Goal: Information Seeking & Learning: Learn about a topic

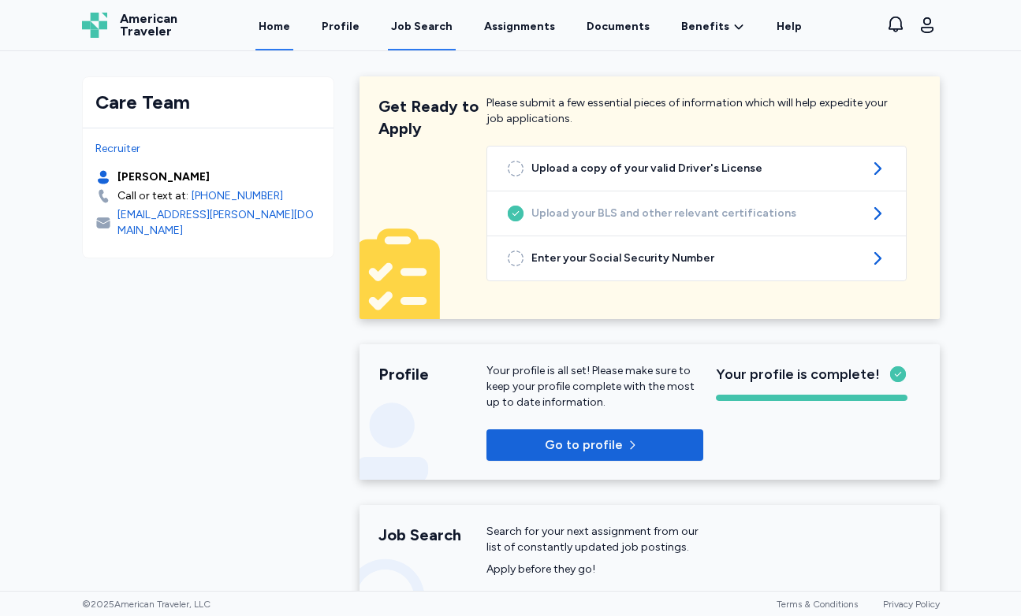
click at [429, 28] on div "Job Search" at bounding box center [421, 27] width 61 height 16
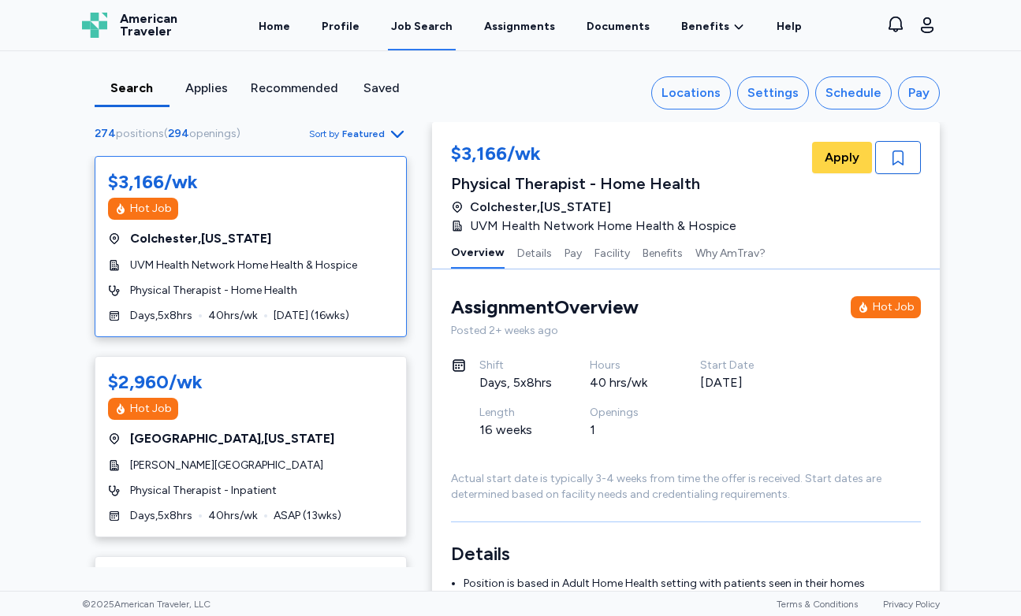
click at [349, 132] on span "Featured" at bounding box center [363, 134] width 43 height 13
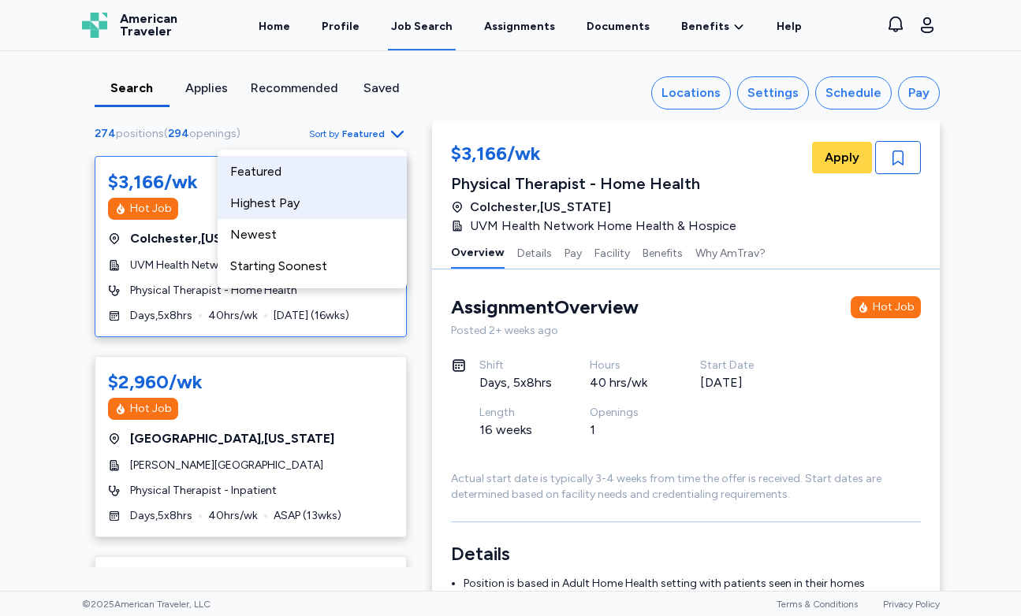
click at [311, 192] on div "Highest Pay" at bounding box center [312, 204] width 189 height 32
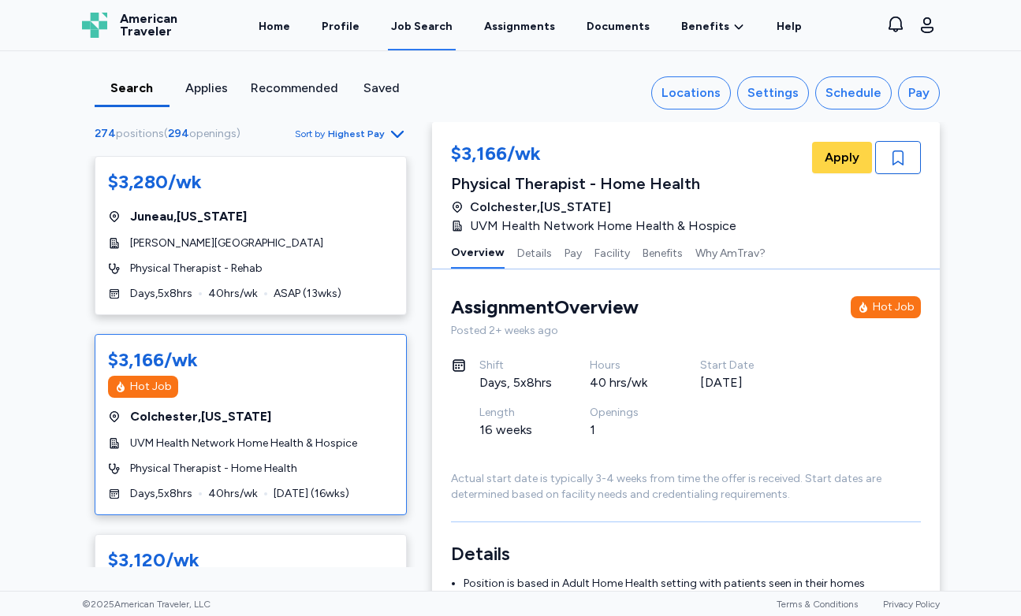
click at [360, 136] on span "Highest Pay" at bounding box center [356, 134] width 57 height 13
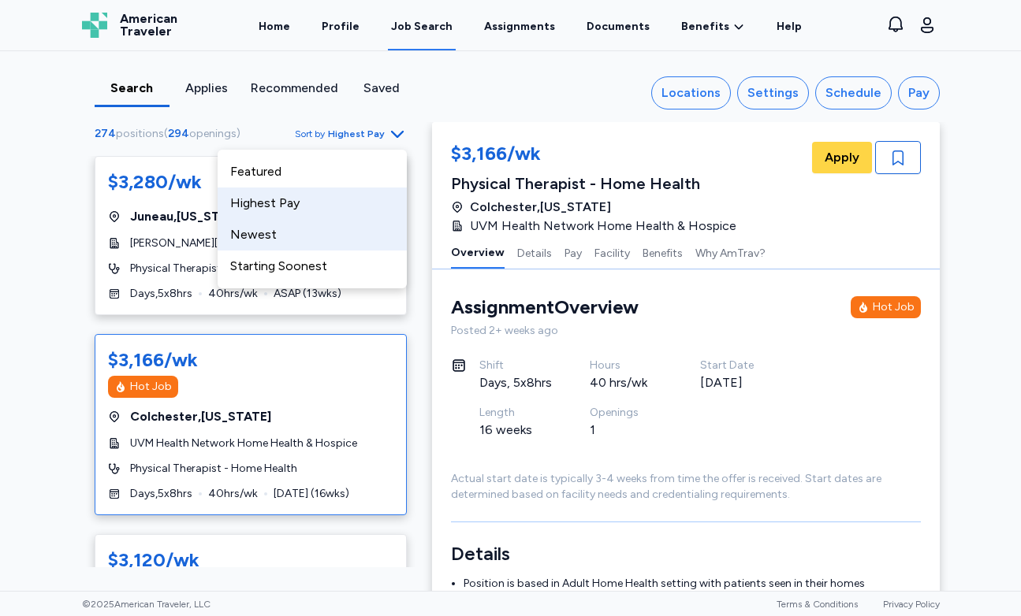
click at [316, 247] on div "Newest" at bounding box center [312, 235] width 189 height 32
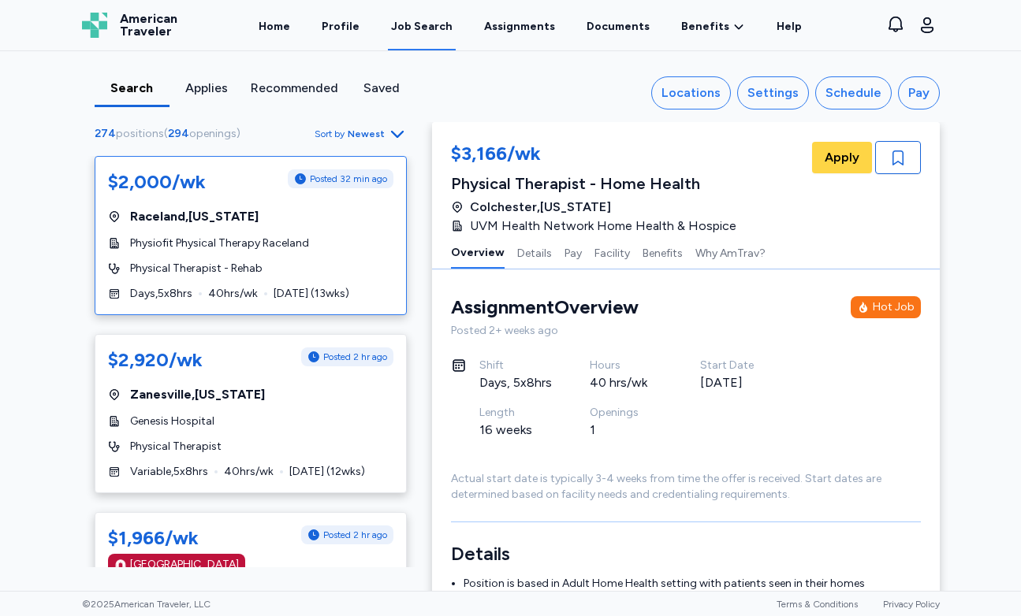
scroll to position [2, 0]
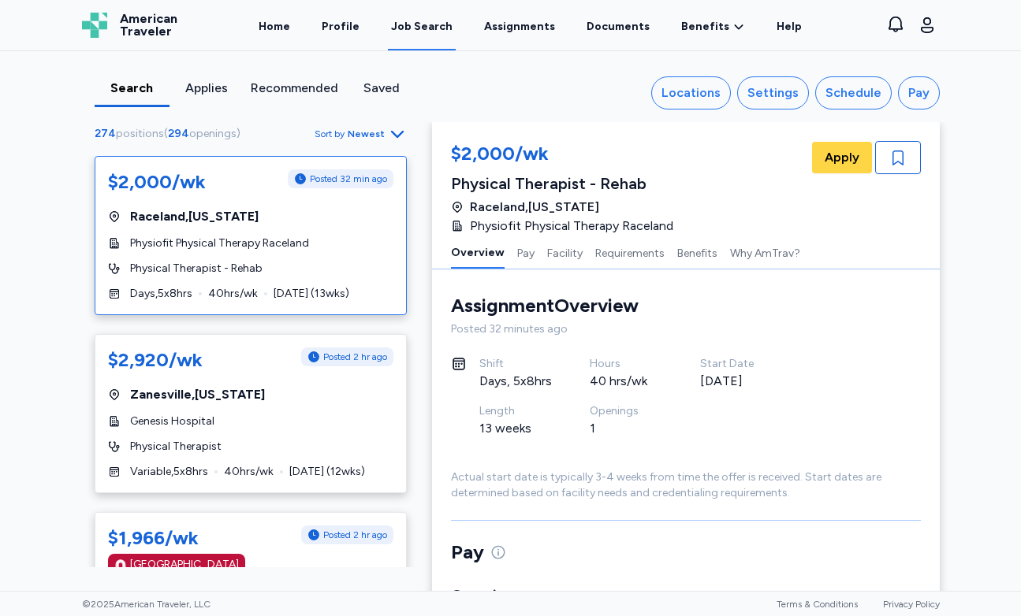
click at [316, 251] on div "$2,000/wk Posted 32 min ago [GEOGRAPHIC_DATA] , [US_STATE] Physiofit Physical T…" at bounding box center [251, 235] width 312 height 159
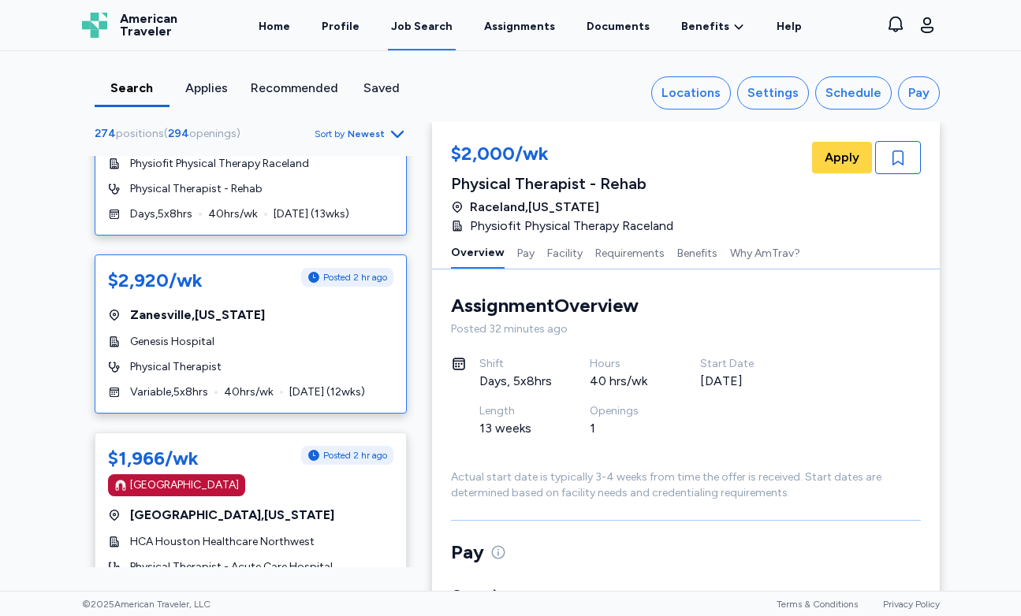
scroll to position [84, 0]
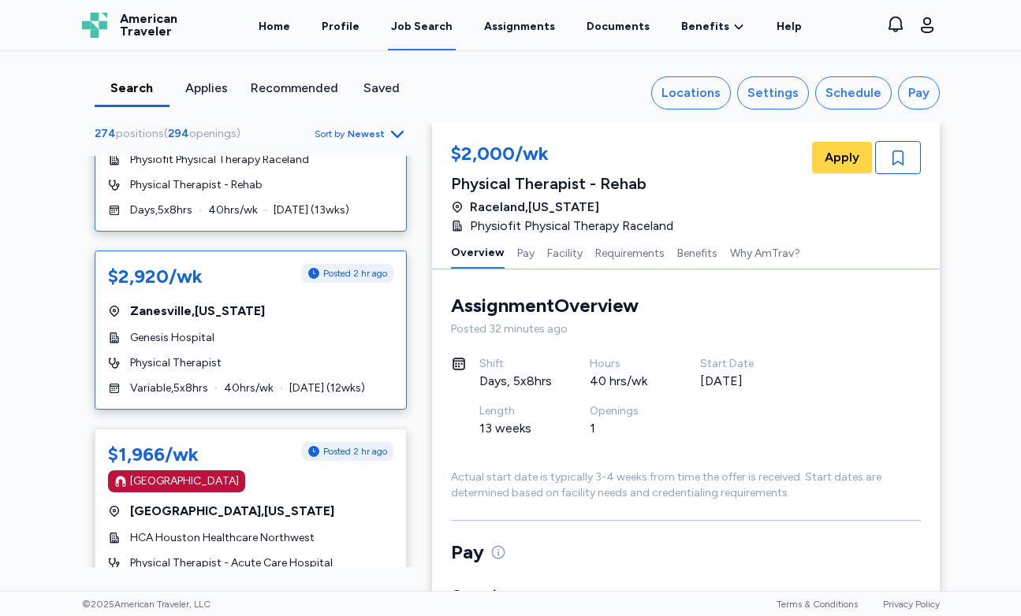
click at [299, 330] on div "Genesis Hospital" at bounding box center [250, 338] width 285 height 16
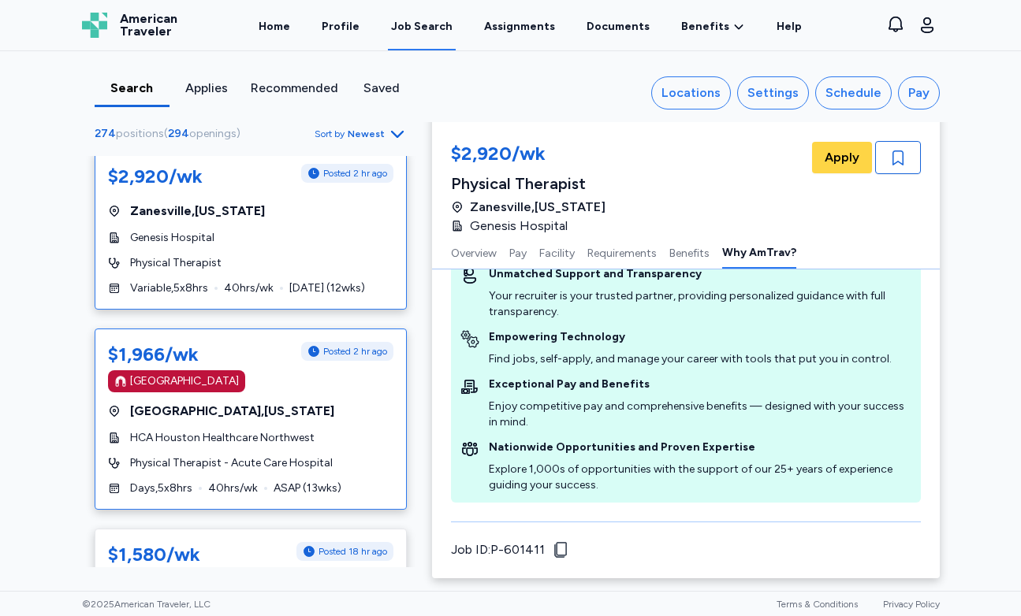
scroll to position [190, 0]
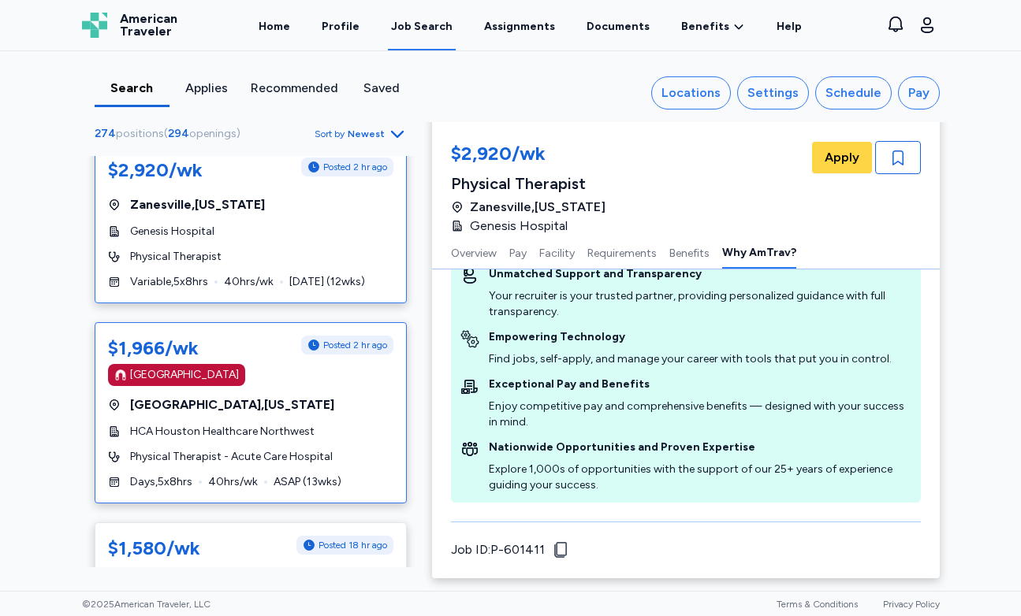
click at [371, 474] on div "Days , 5 x 8 hrs 40 hrs/wk ASAP ( 13 wks)" at bounding box center [250, 482] width 285 height 16
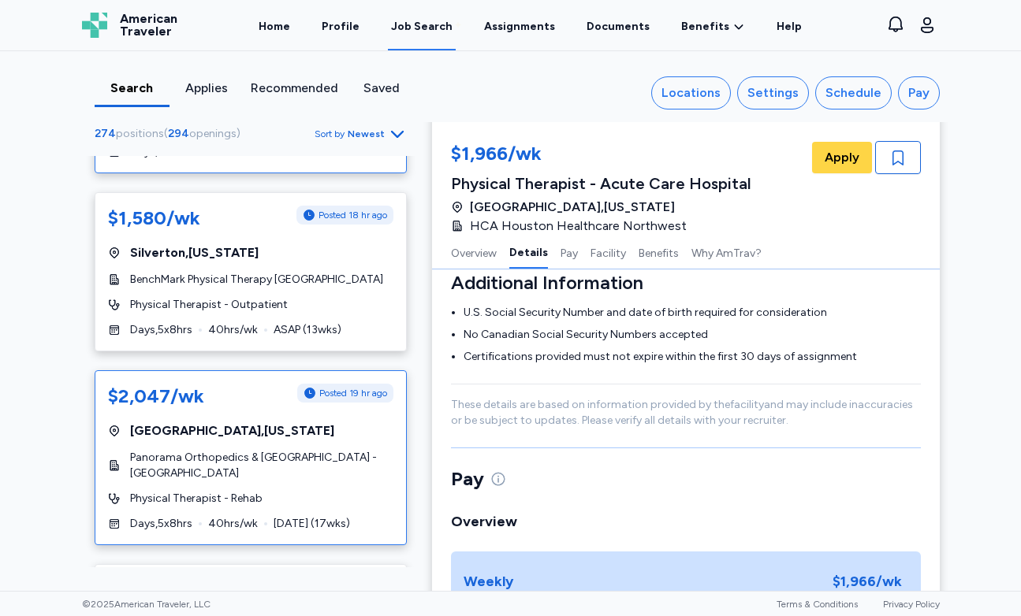
scroll to position [618, 0]
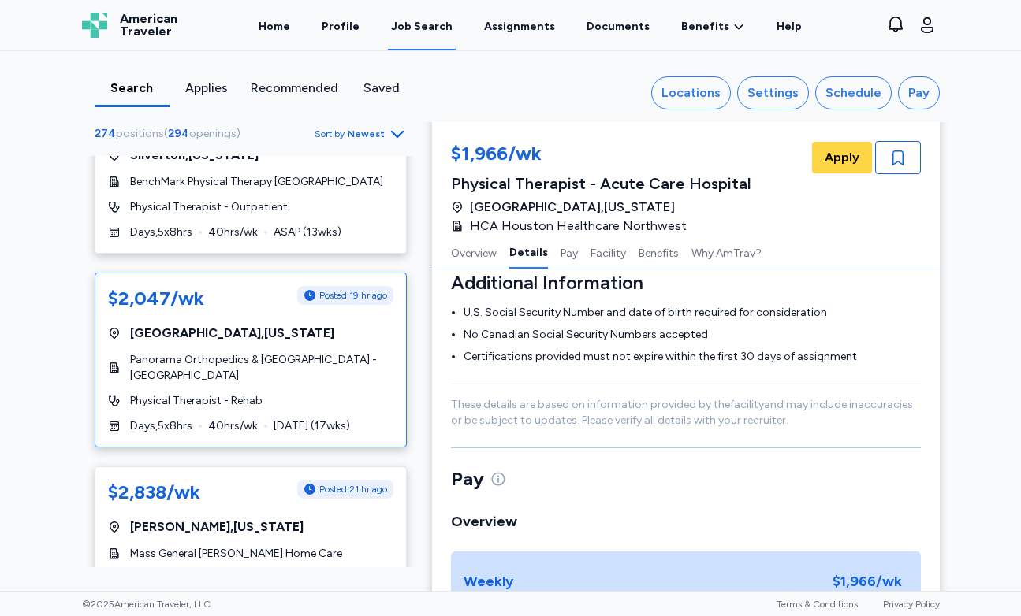
click at [344, 418] on span "[DATE] ( 17 wks)" at bounding box center [311, 426] width 76 height 16
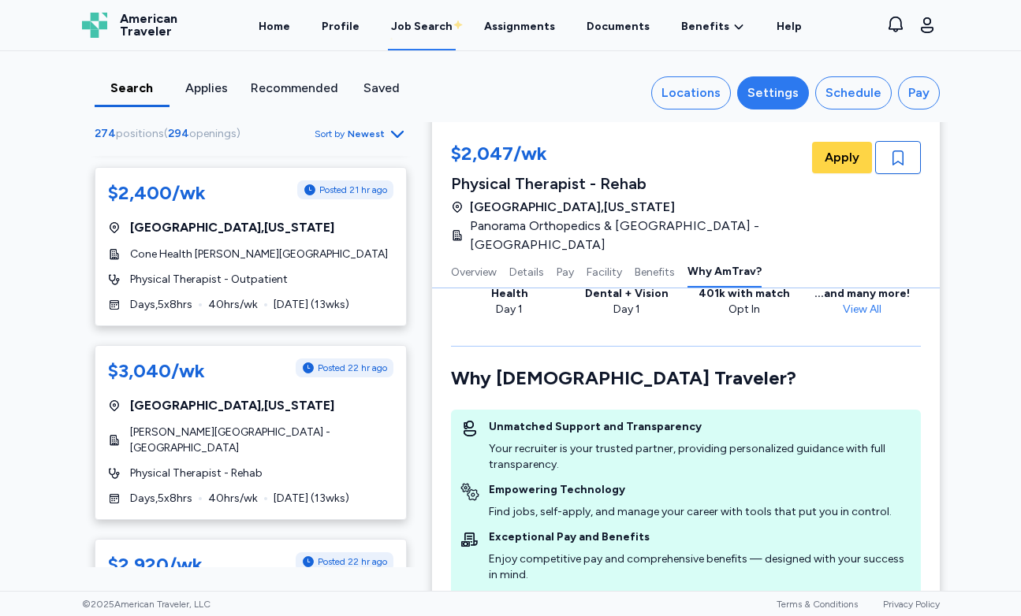
click at [774, 102] on div "Settings" at bounding box center [772, 93] width 51 height 19
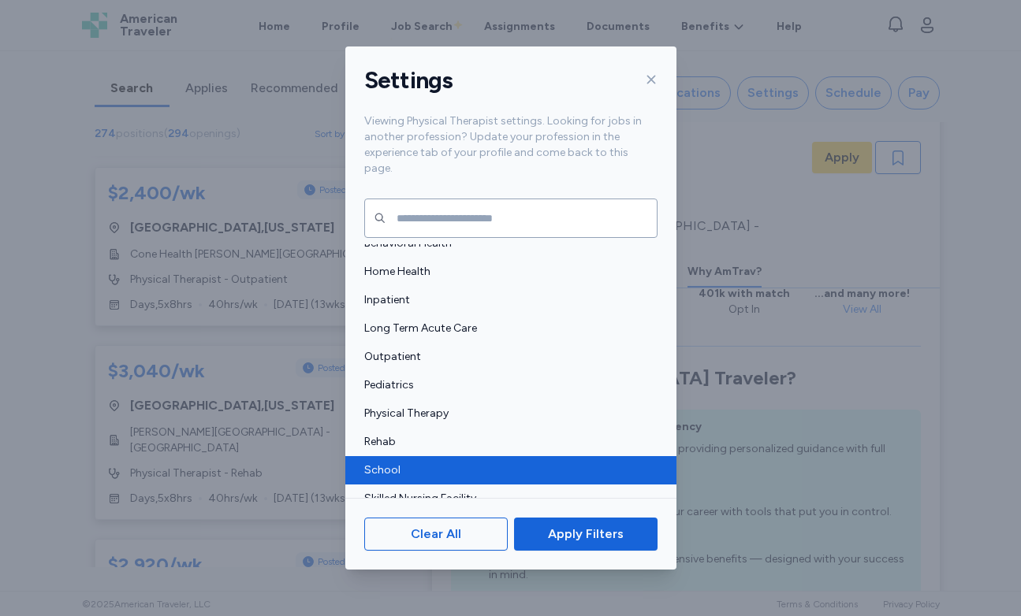
scroll to position [11, 0]
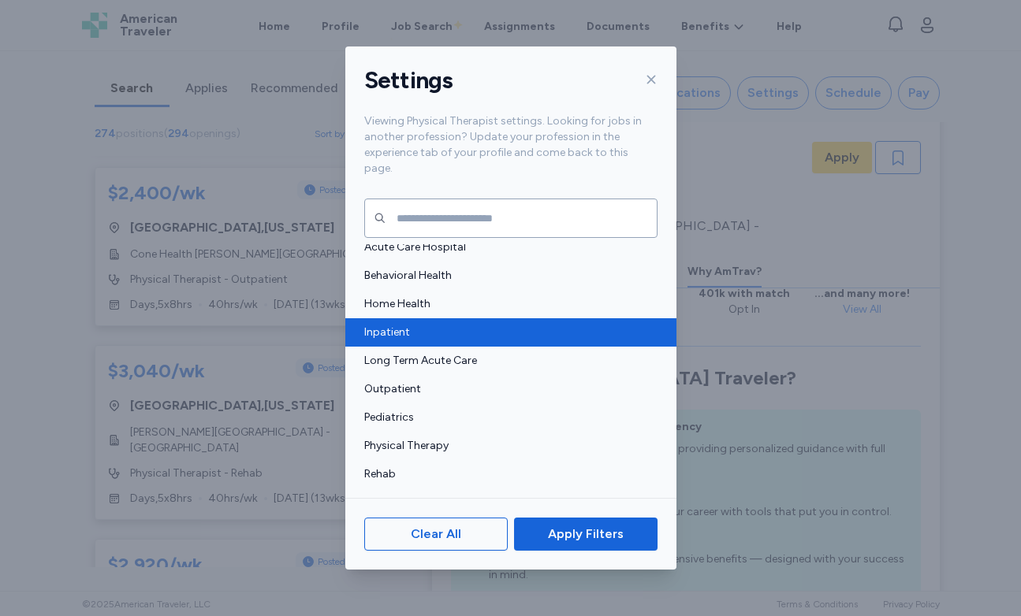
click at [400, 325] on span "Inpatient" at bounding box center [506, 333] width 284 height 16
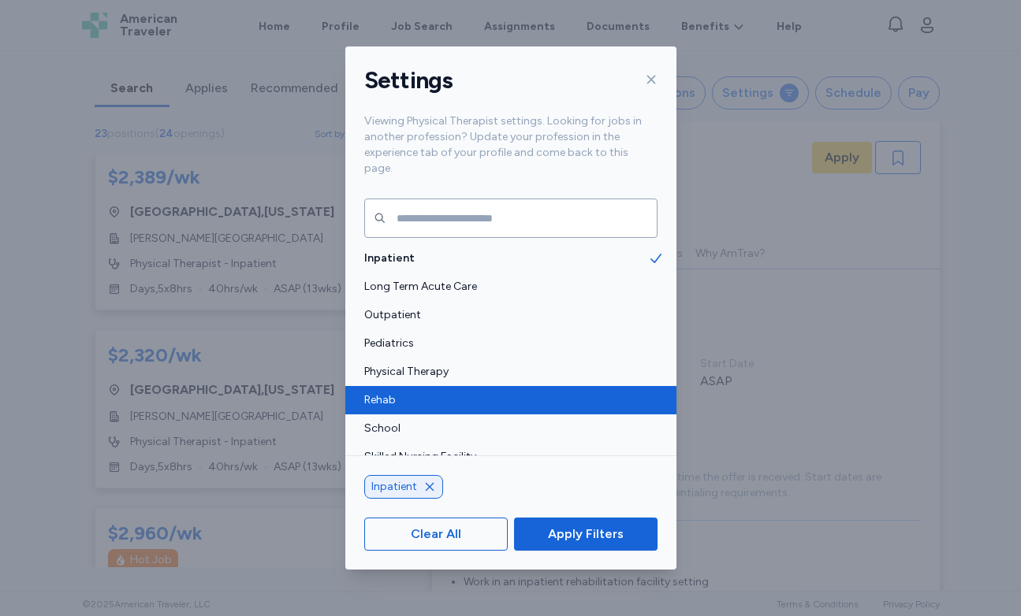
scroll to position [84, 0]
click at [413, 393] on div "Rehab" at bounding box center [510, 401] width 331 height 28
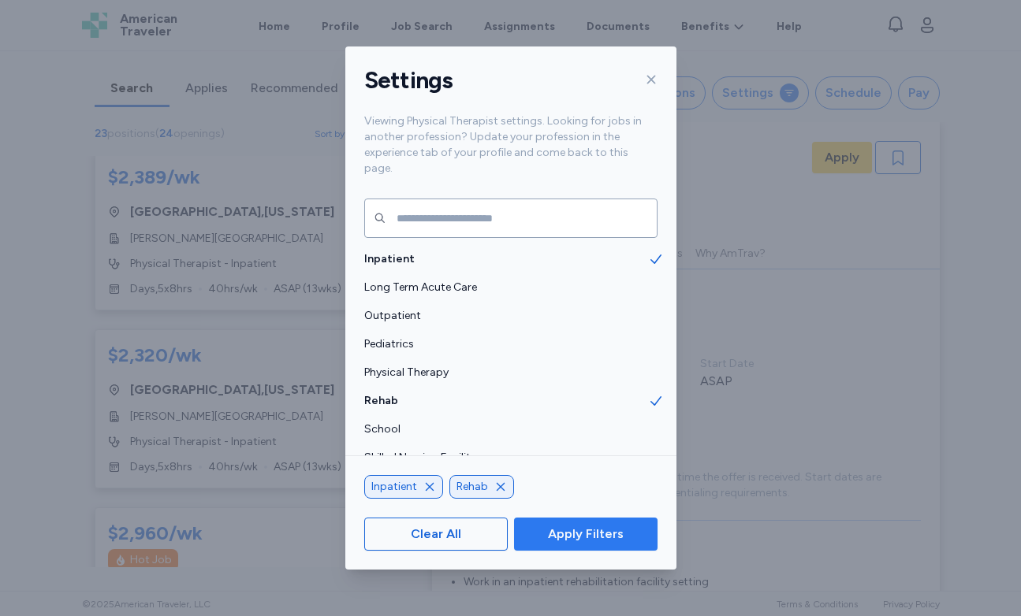
click at [571, 540] on span "Apply Filters" at bounding box center [586, 534] width 76 height 19
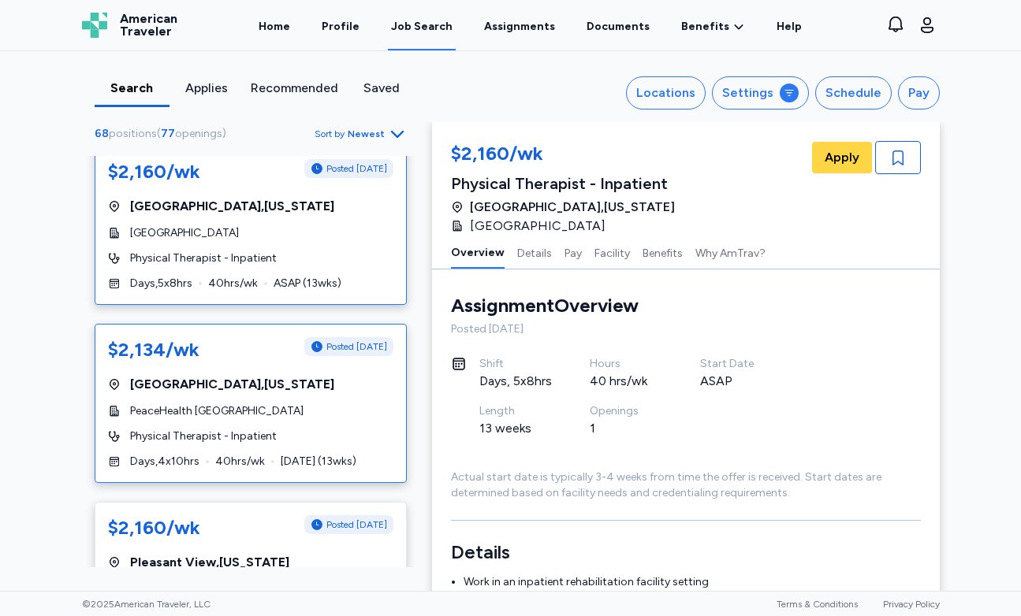
scroll to position [578, 0]
click at [366, 427] on div "Physical Therapist - Inpatient" at bounding box center [250, 435] width 285 height 16
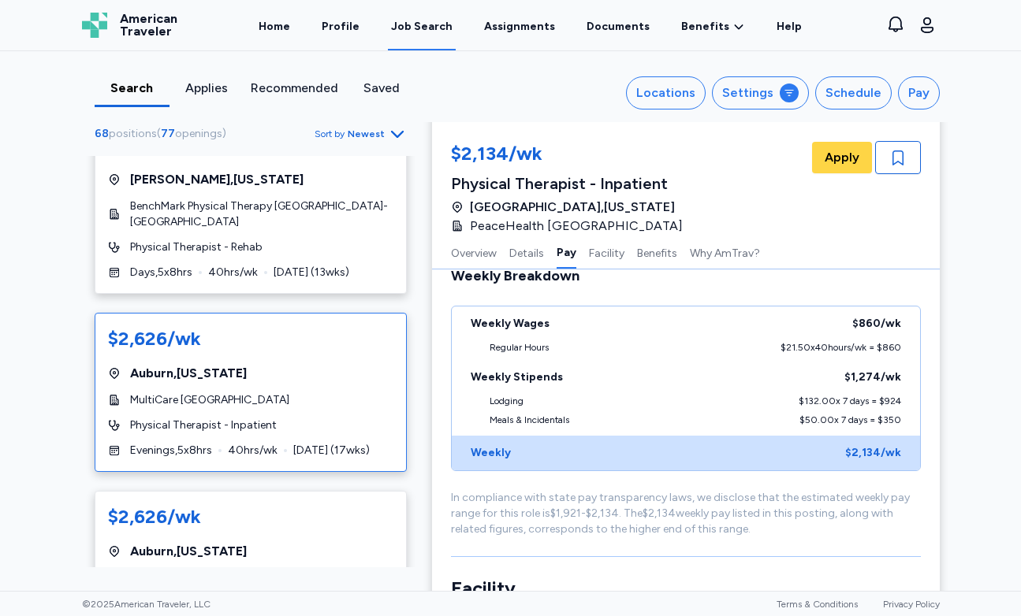
scroll to position [2400, 0]
click at [322, 417] on div "Physical Therapist - Inpatient" at bounding box center [250, 425] width 285 height 16
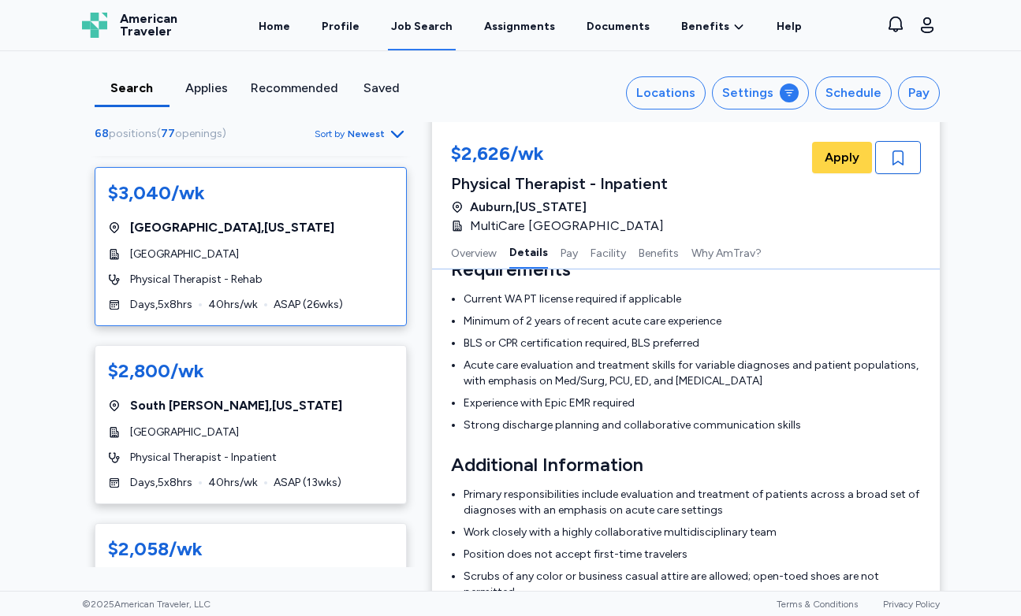
scroll to position [6476, 0]
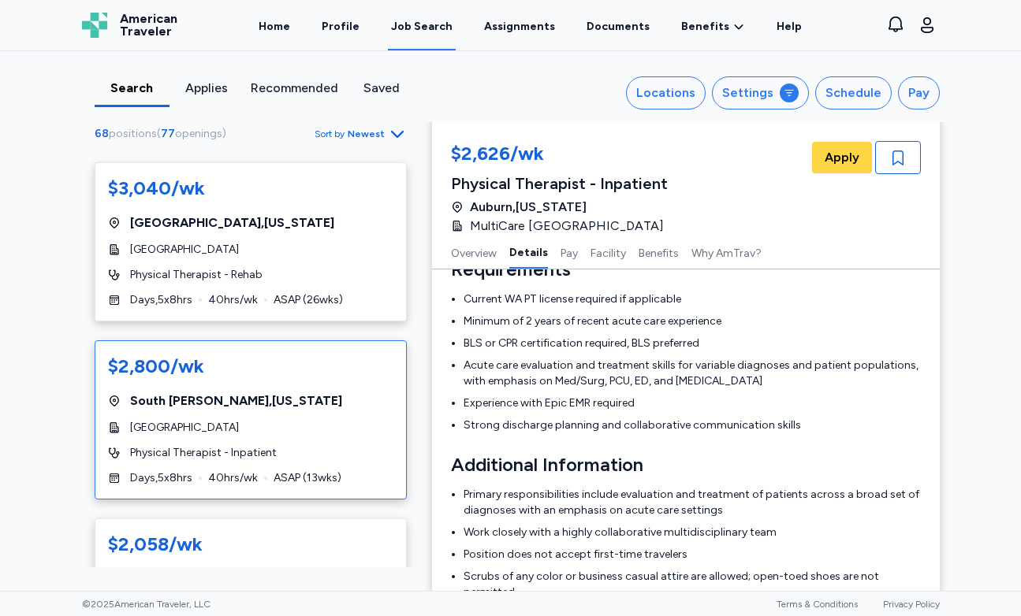
click at [366, 445] on div "Physical Therapist - Inpatient" at bounding box center [250, 453] width 285 height 16
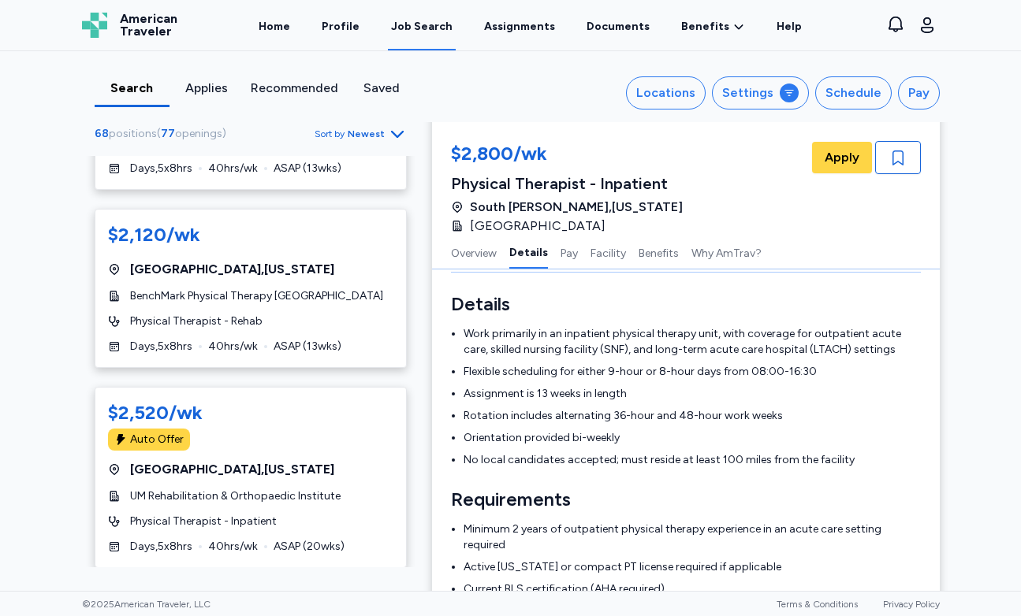
scroll to position [8620, 0]
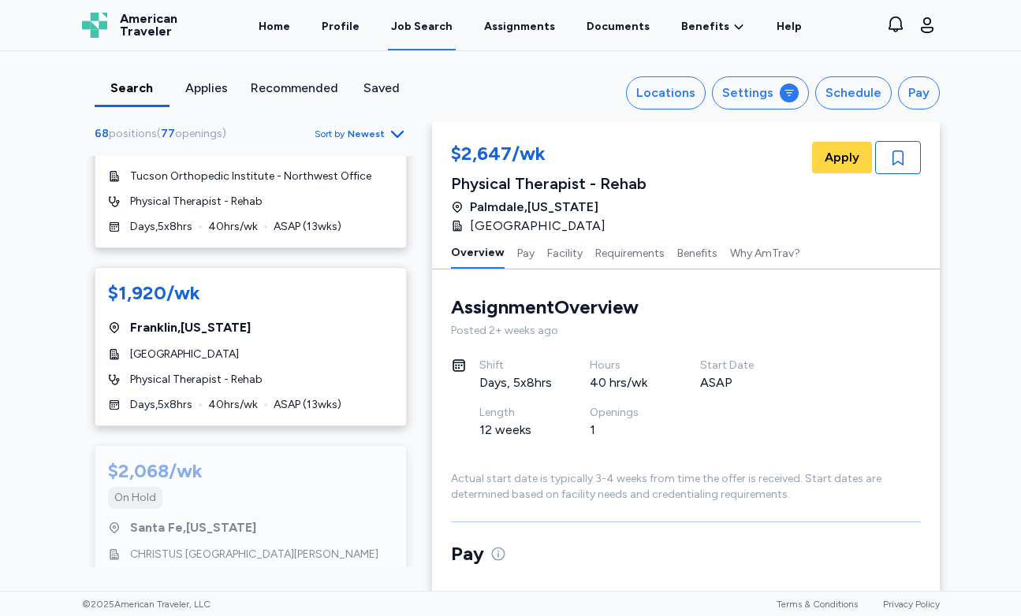
scroll to position [2832, 0]
click at [276, 448] on div "$2,068/wk On Hold [GEOGRAPHIC_DATA] , [US_STATE] CHRISTUS [GEOGRAPHIC_DATA][PER…" at bounding box center [251, 536] width 312 height 181
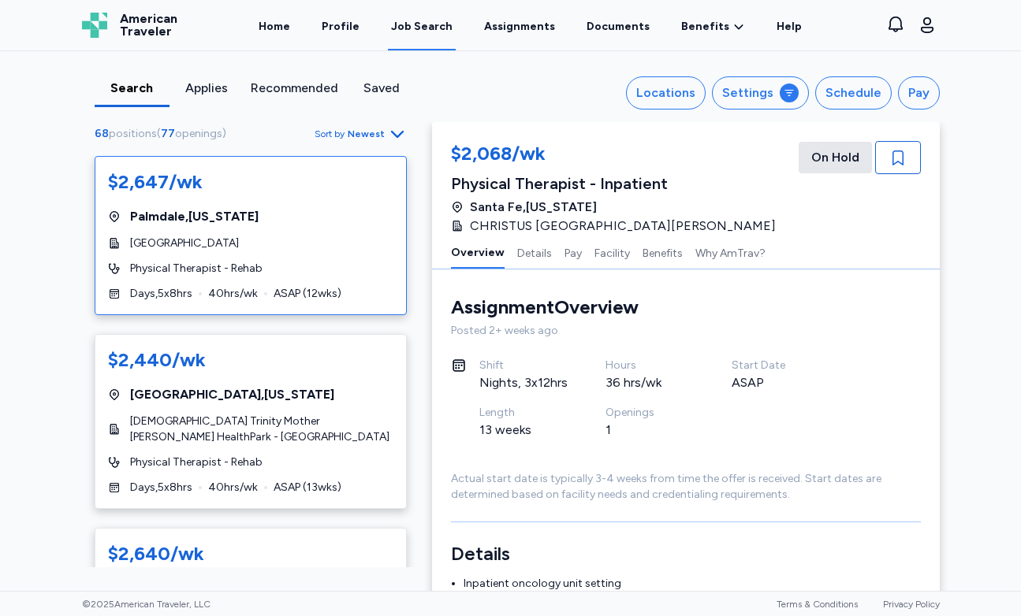
click at [239, 236] on span "[GEOGRAPHIC_DATA]" at bounding box center [184, 244] width 109 height 16
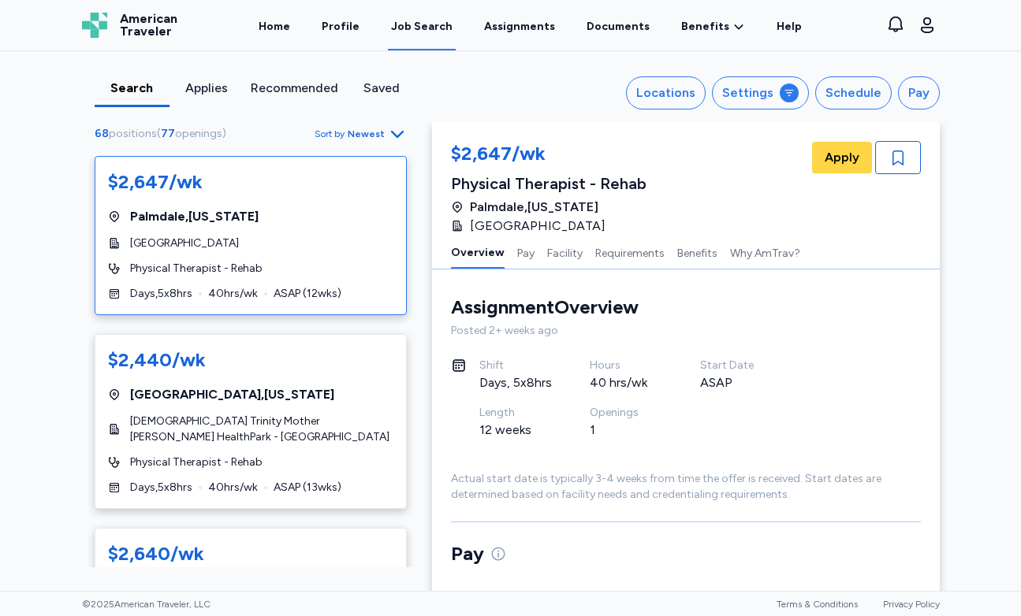
click at [364, 134] on span "Newest" at bounding box center [366, 134] width 37 height 13
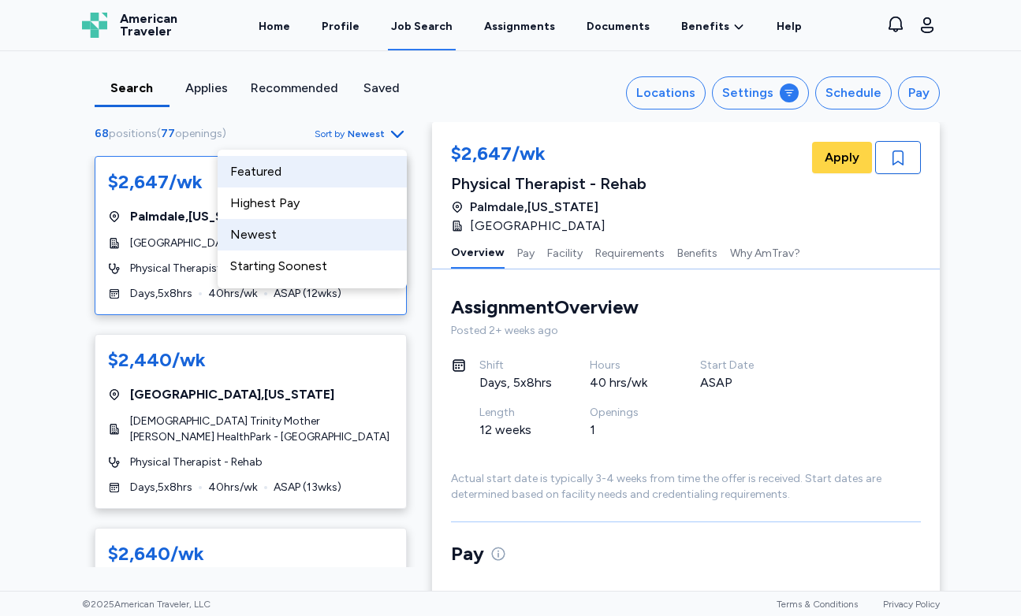
click at [315, 173] on div "Featured" at bounding box center [312, 172] width 189 height 32
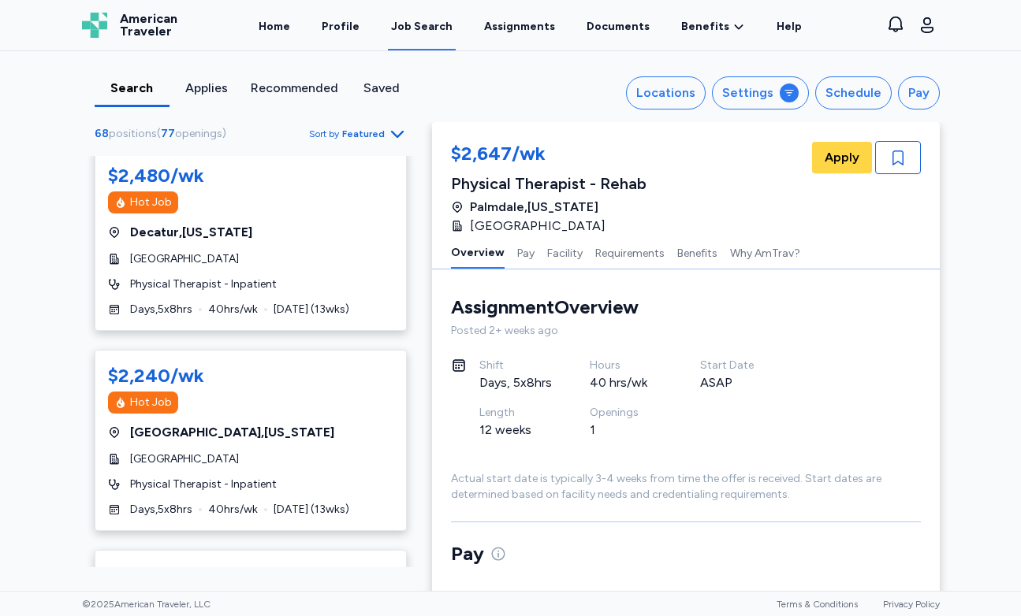
scroll to position [410, 0]
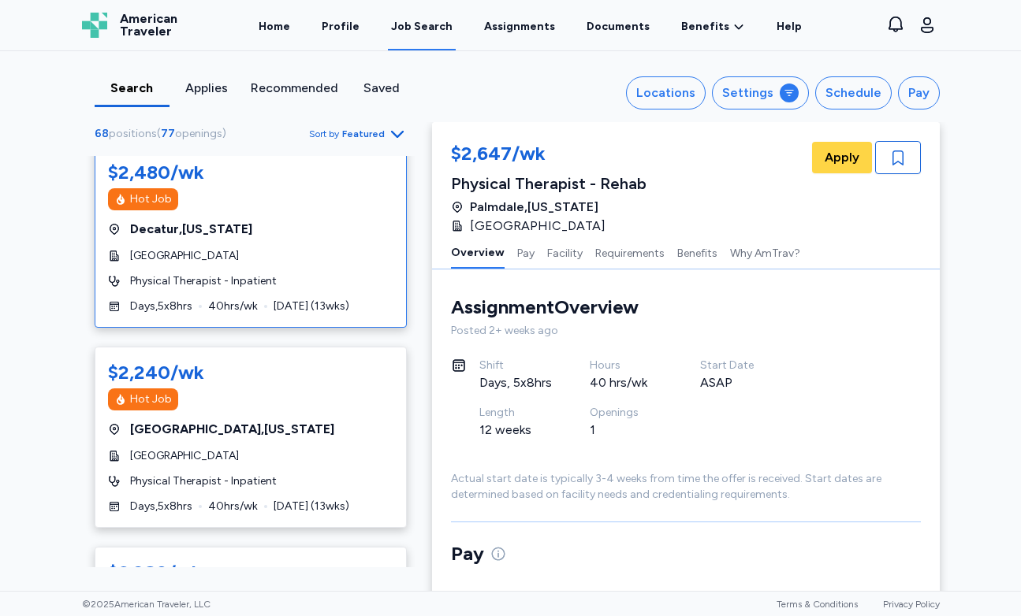
click at [335, 281] on div "Physical Therapist - Inpatient" at bounding box center [250, 281] width 285 height 16
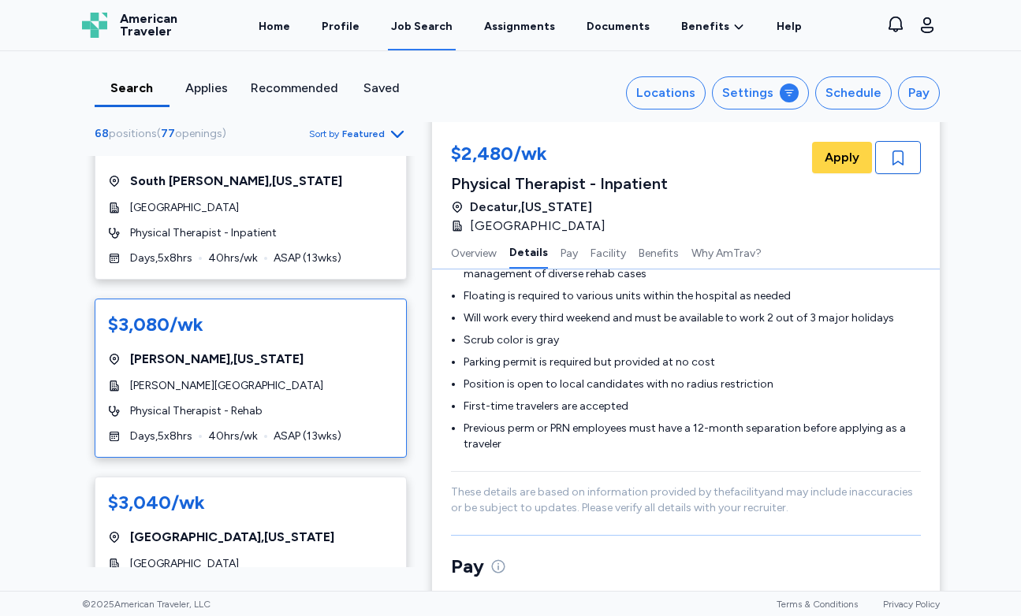
scroll to position [1007, 0]
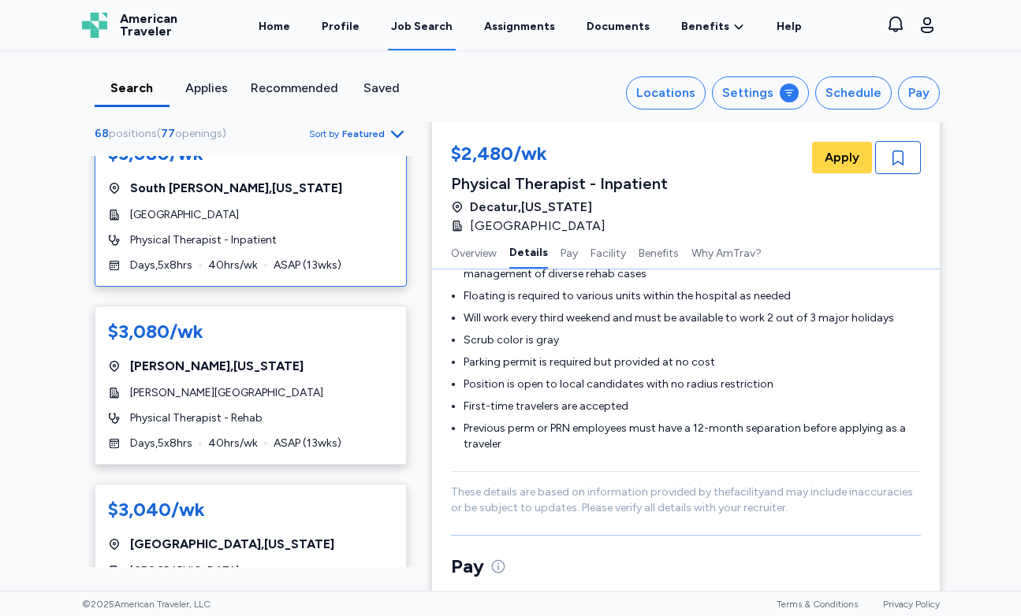
click at [315, 245] on div "$3,080/wk [GEOGRAPHIC_DATA][PERSON_NAME] , [US_STATE] [GEOGRAPHIC_DATA] Physica…" at bounding box center [251, 207] width 312 height 159
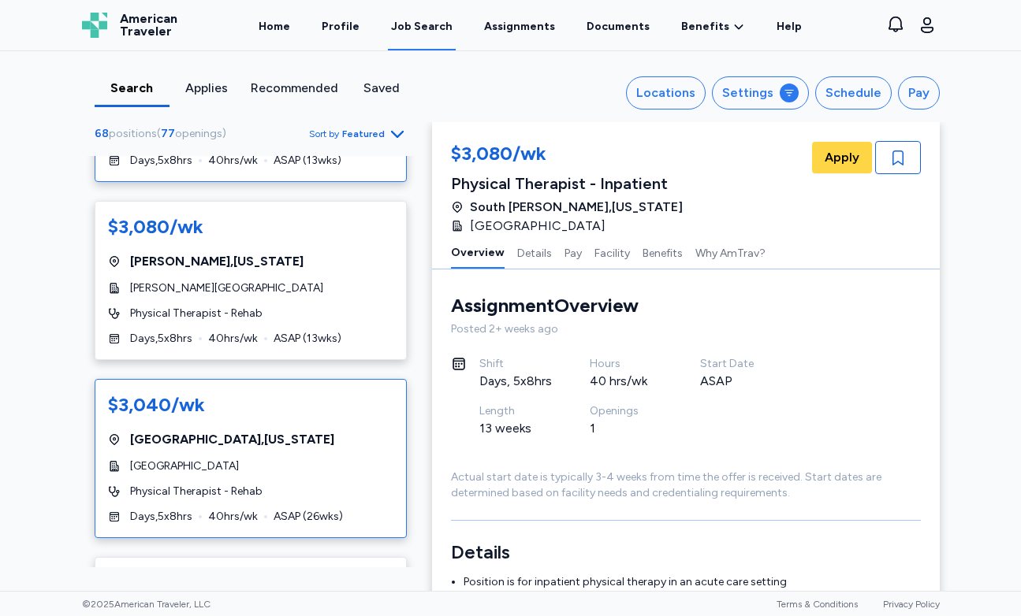
scroll to position [1113, 0]
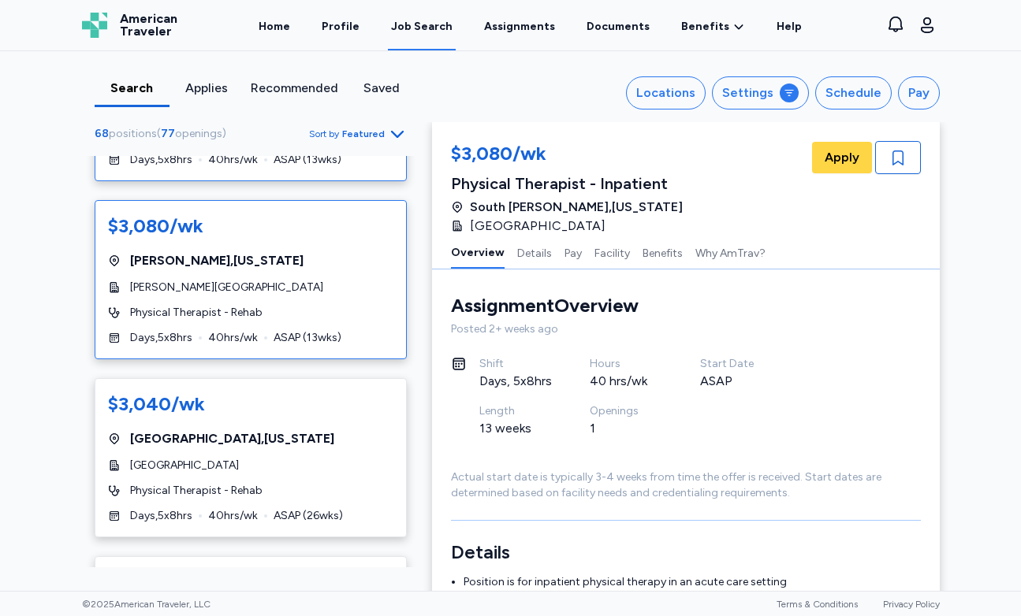
click at [344, 305] on div "Physical Therapist - Rehab" at bounding box center [250, 313] width 285 height 16
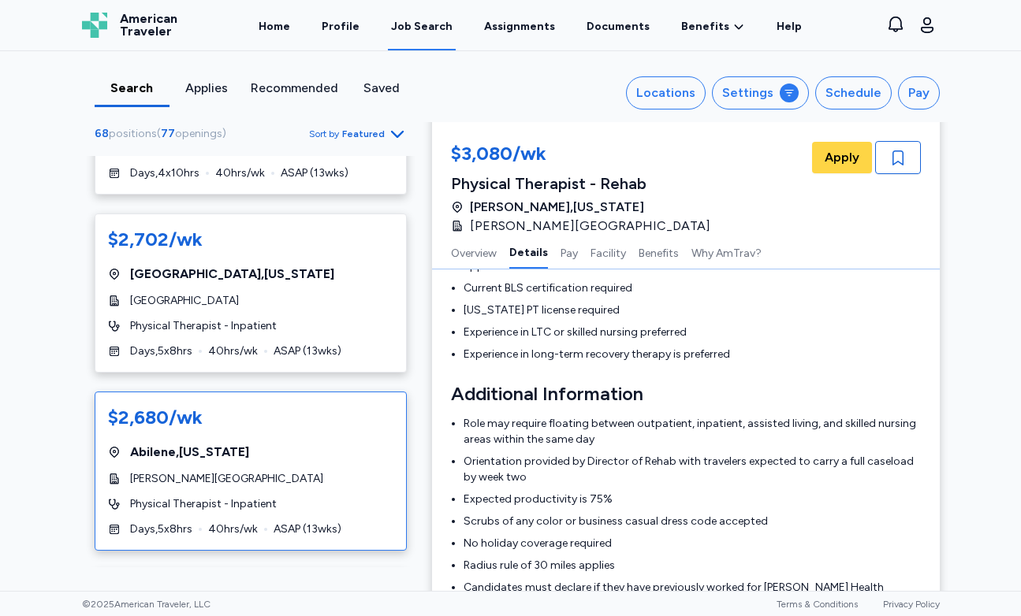
scroll to position [2360, 0]
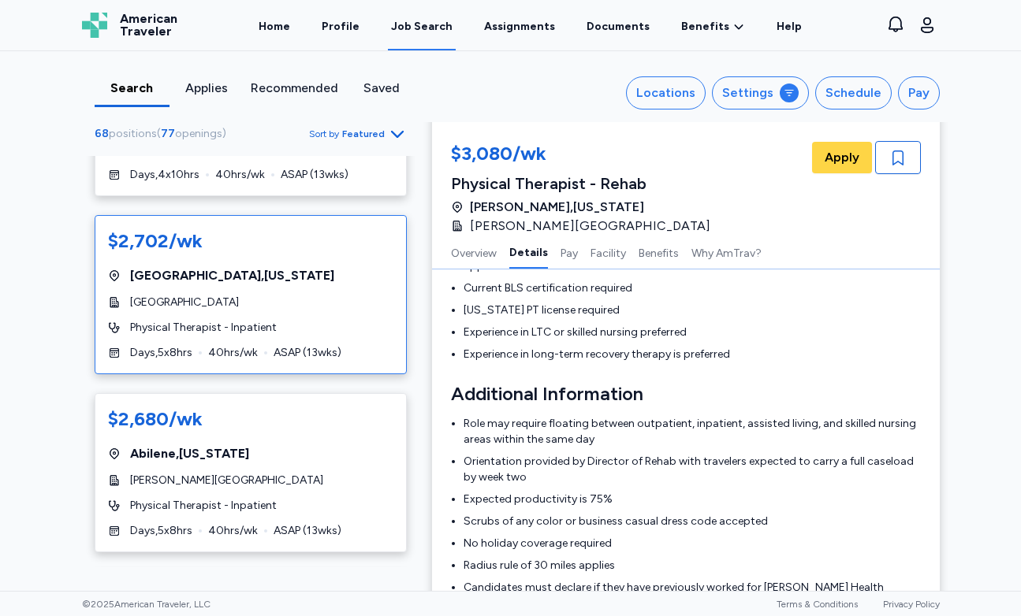
click at [329, 320] on div "Physical Therapist - Inpatient" at bounding box center [250, 328] width 285 height 16
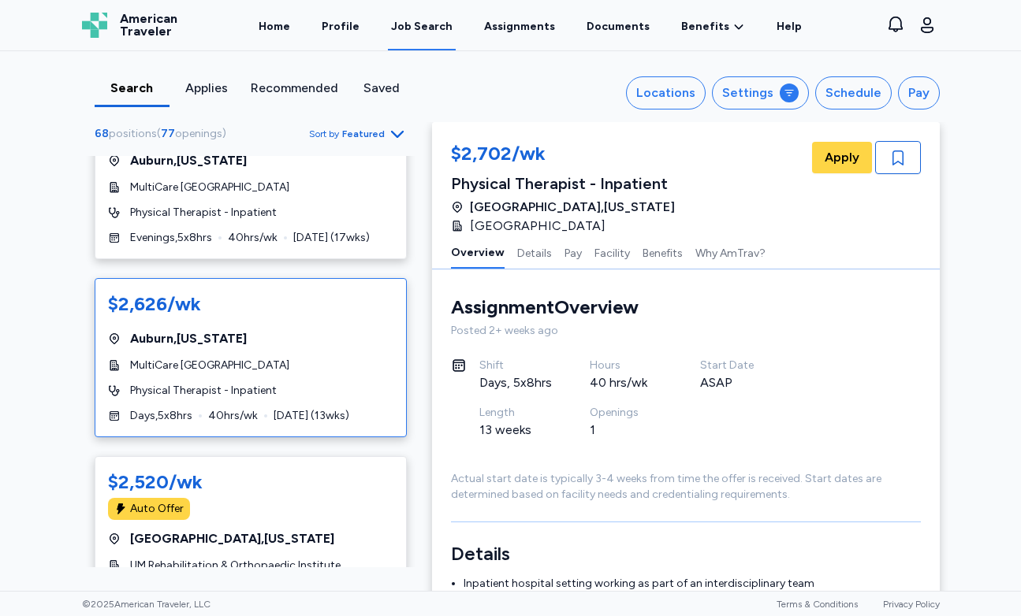
scroll to position [3188, 0]
click at [329, 291] on div "$2,626/wk" at bounding box center [250, 303] width 285 height 25
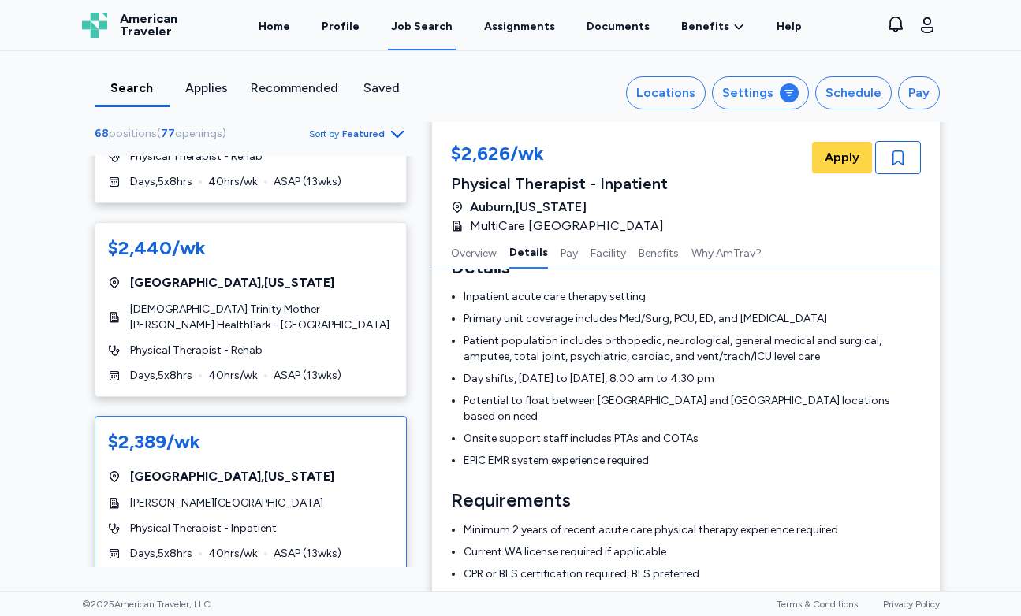
scroll to position [4005, 0]
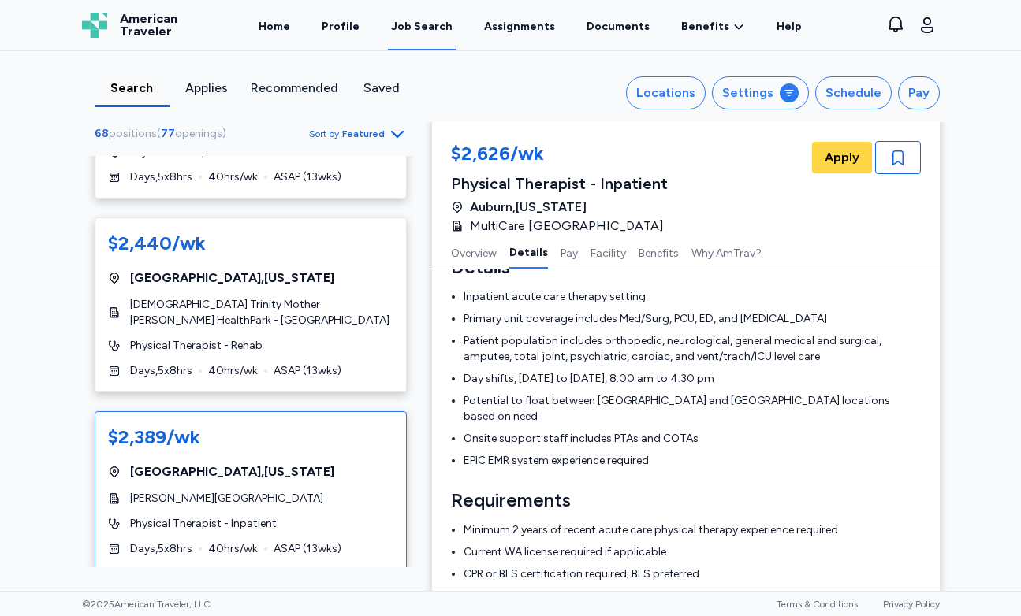
click at [355, 516] on div "Physical Therapist - Inpatient" at bounding box center [250, 524] width 285 height 16
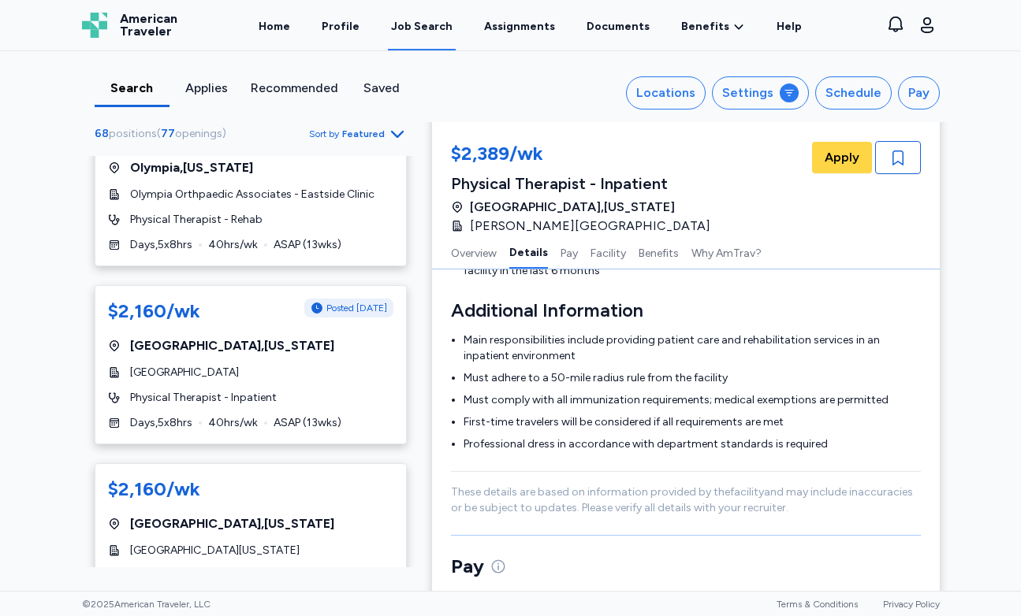
scroll to position [5934, 0]
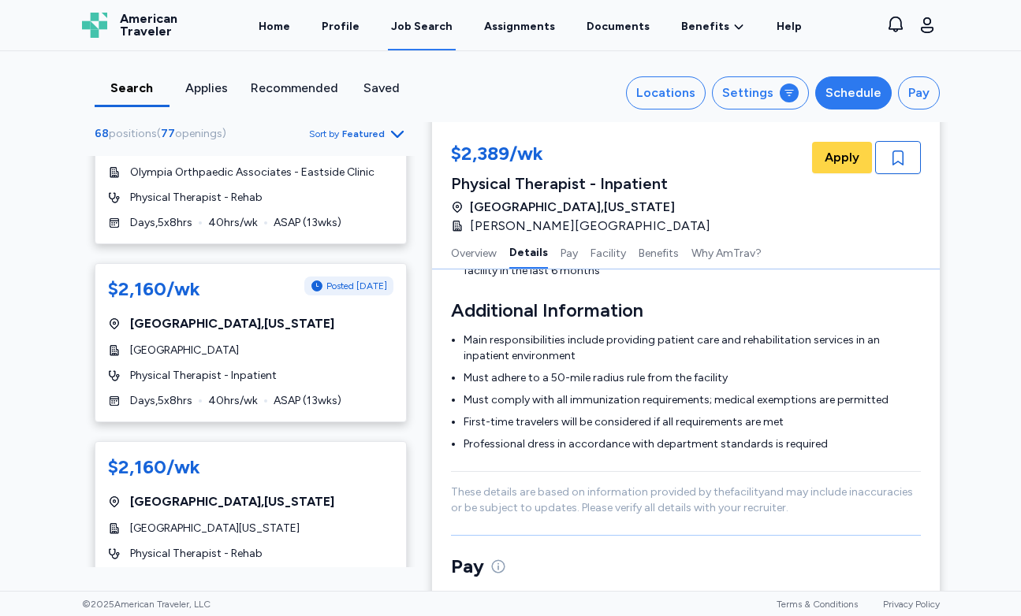
click at [840, 100] on div "Schedule" at bounding box center [853, 93] width 56 height 19
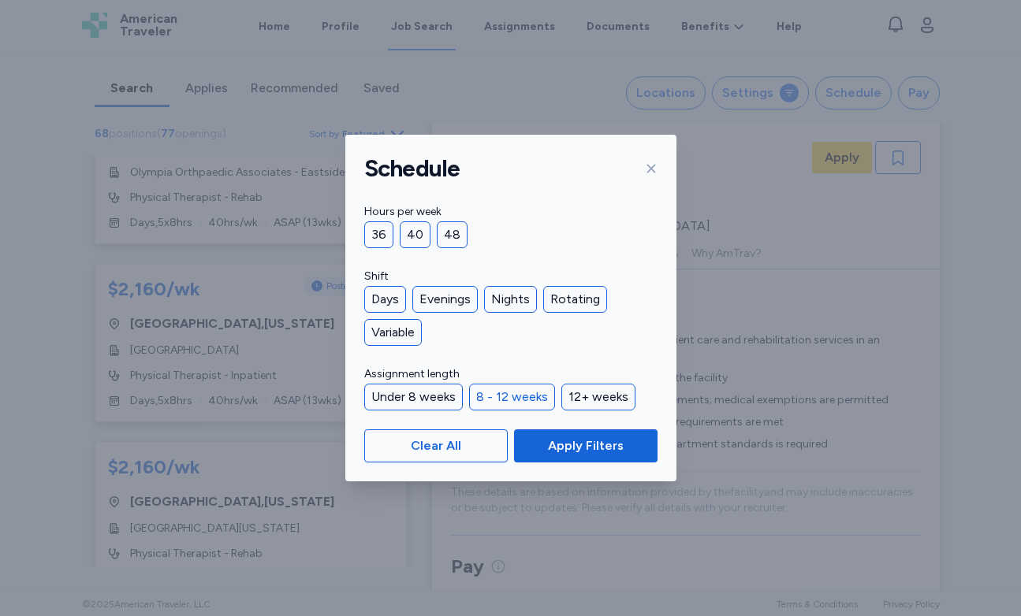
click at [517, 398] on div "8 - 12 weeks" at bounding box center [512, 397] width 86 height 27
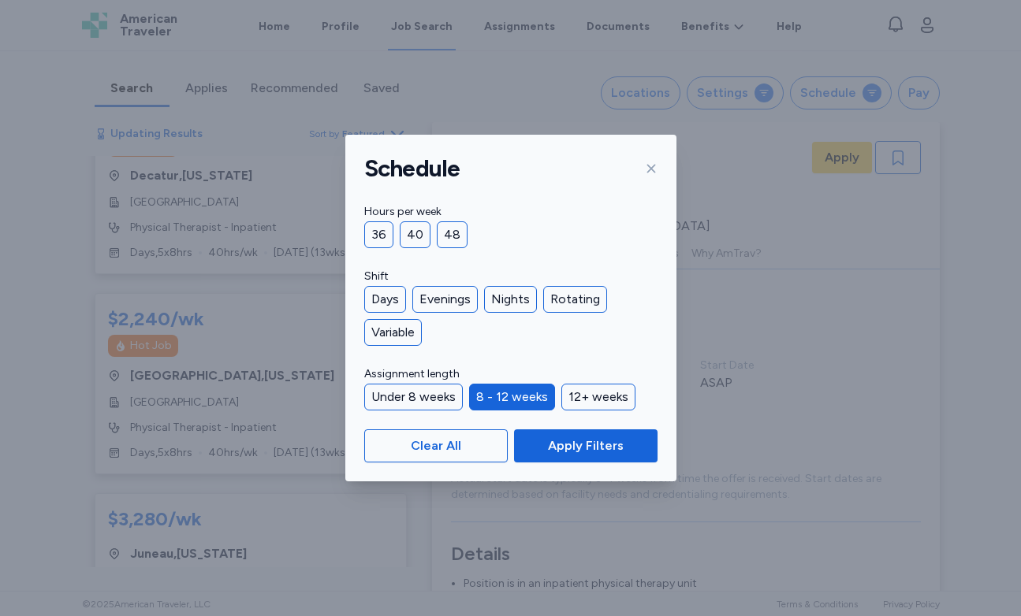
click at [516, 400] on div "8 - 12 weeks" at bounding box center [512, 397] width 86 height 27
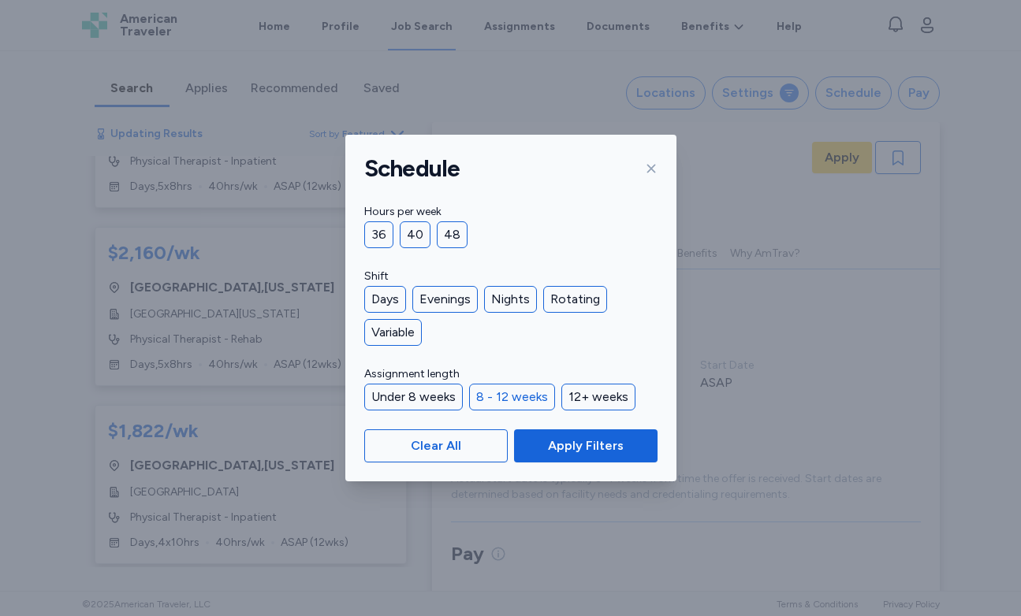
click at [516, 400] on div "8 - 12 weeks" at bounding box center [512, 397] width 86 height 27
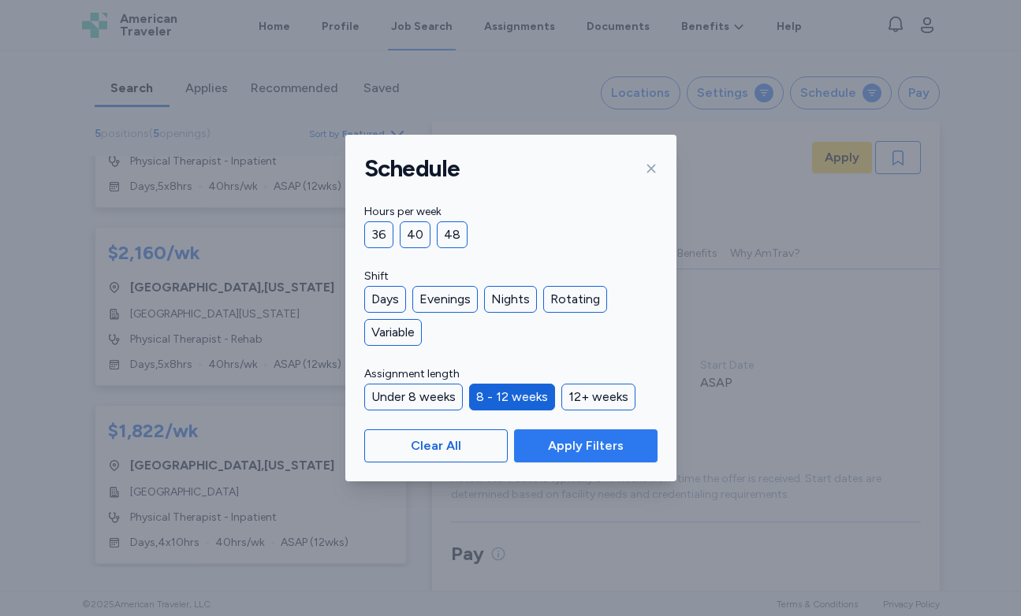
click at [564, 444] on span "Apply Filters" at bounding box center [586, 446] width 76 height 19
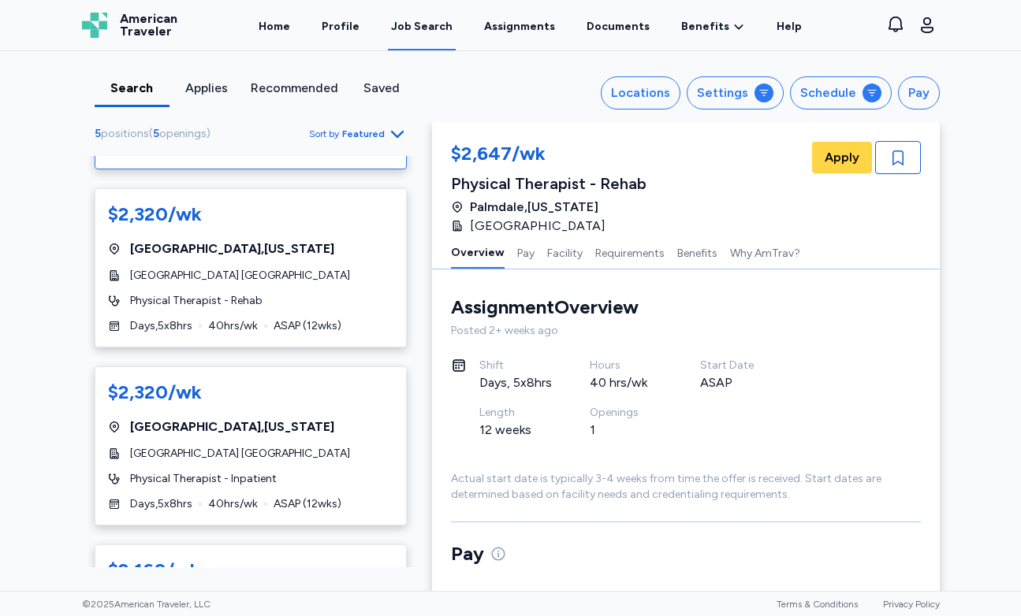
scroll to position [148, 0]
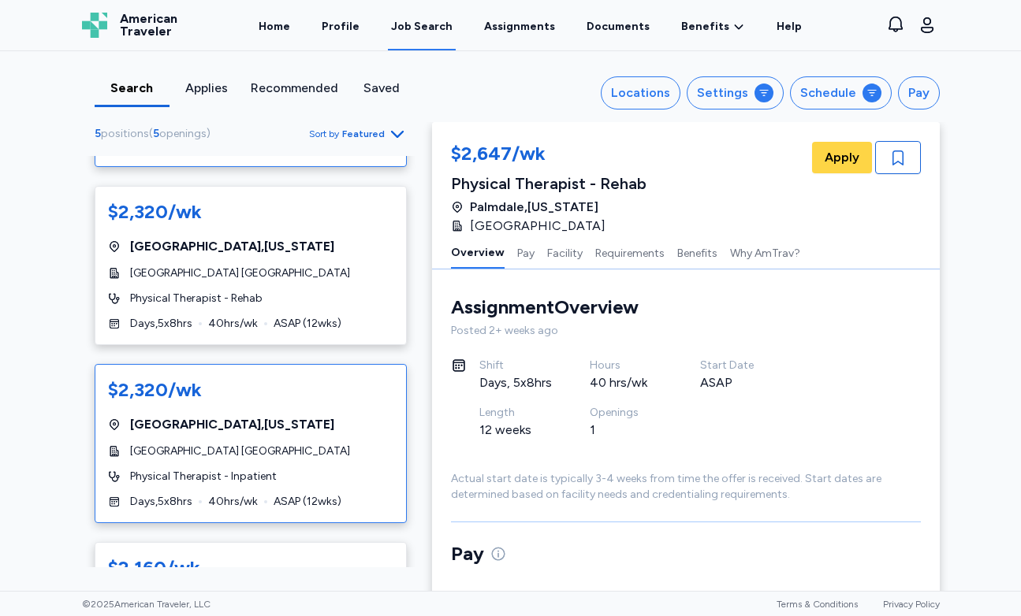
click at [251, 415] on div "[GEOGRAPHIC_DATA] , [US_STATE]" at bounding box center [250, 424] width 285 height 19
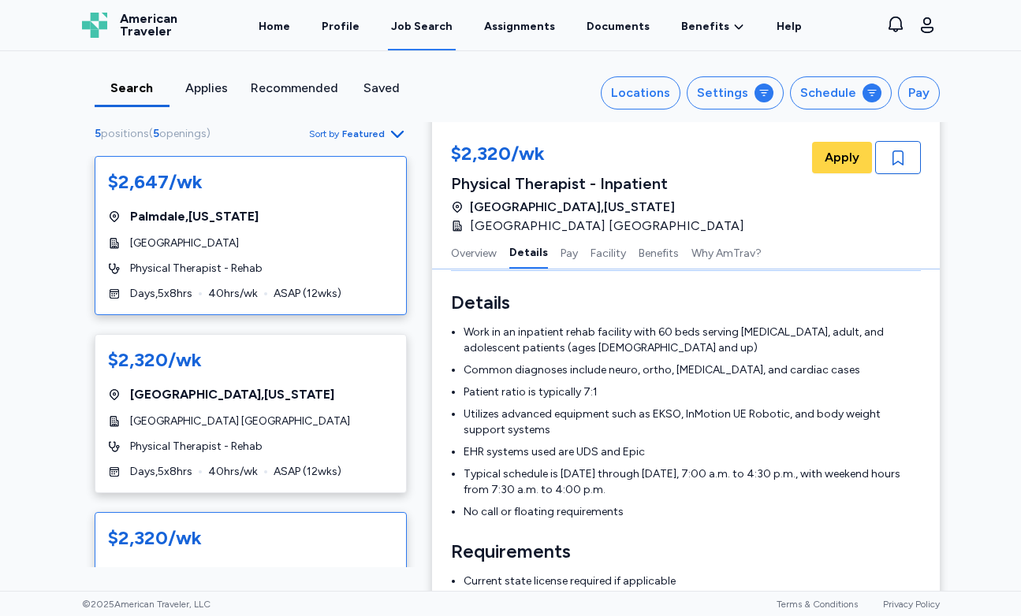
click at [314, 238] on div "[GEOGRAPHIC_DATA]" at bounding box center [250, 244] width 285 height 16
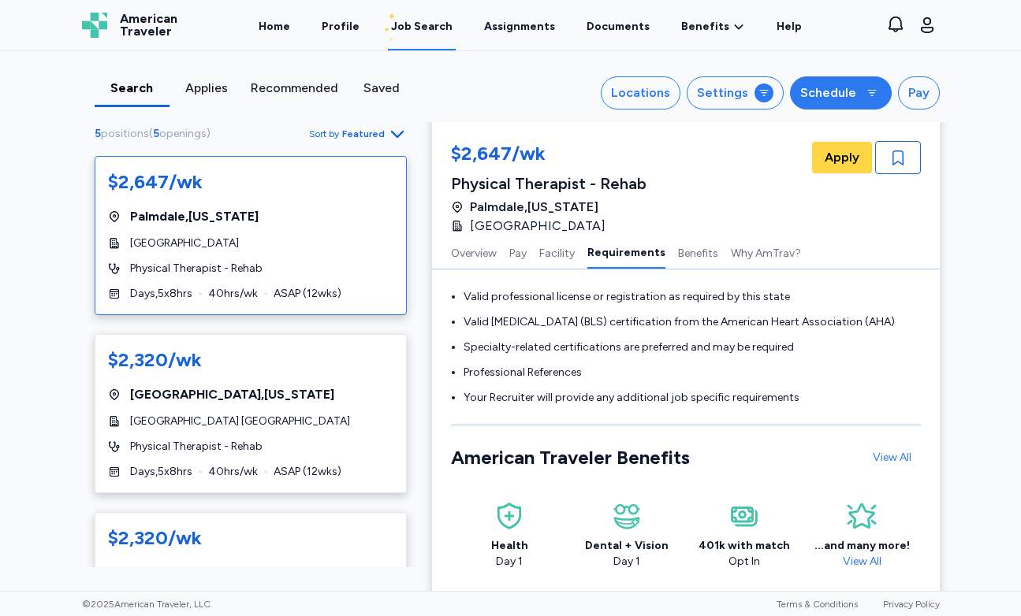
click at [839, 104] on button "Schedule" at bounding box center [841, 92] width 102 height 33
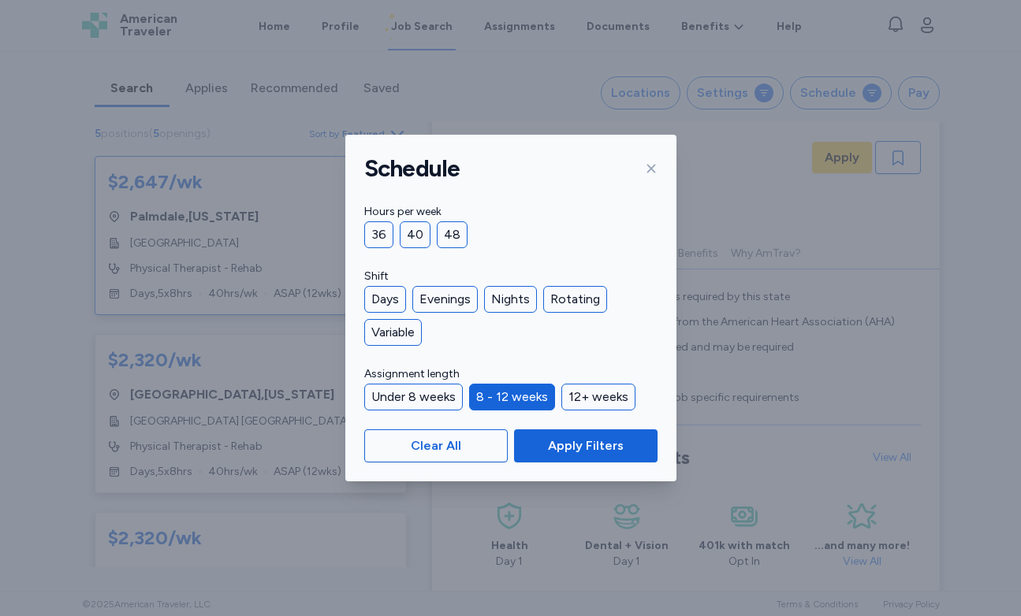
click at [486, 399] on div "8 - 12 weeks" at bounding box center [512, 397] width 86 height 27
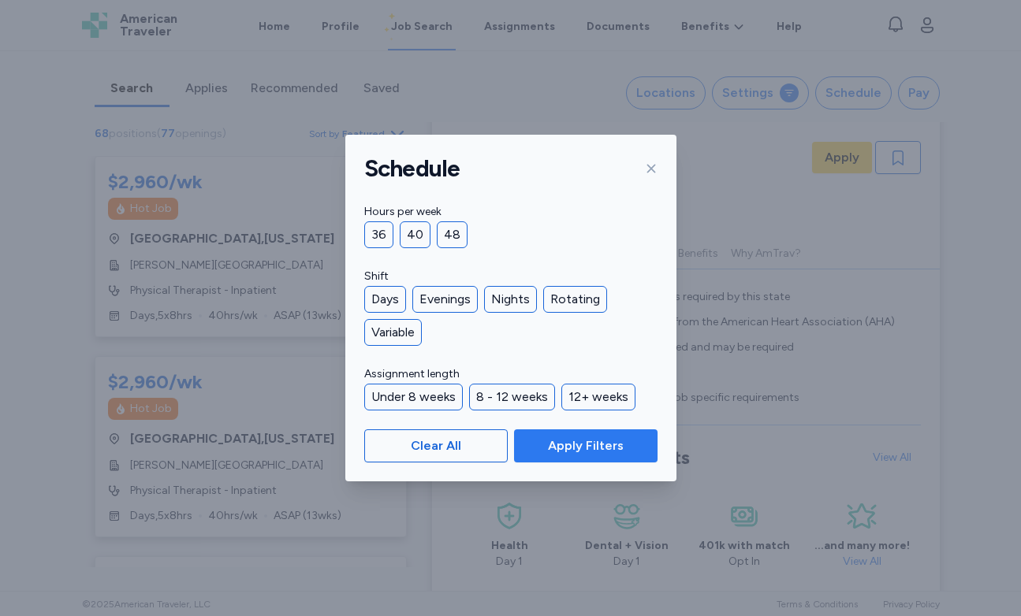
click at [587, 447] on span "Apply Filters" at bounding box center [586, 446] width 76 height 19
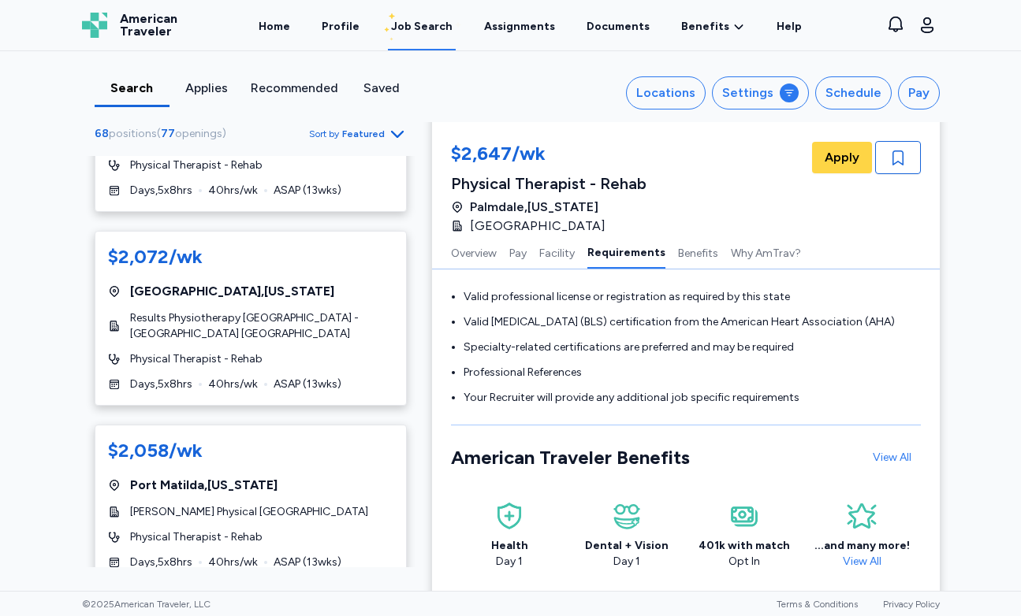
scroll to position [8572, 0]
click at [922, 95] on div "Pay" at bounding box center [918, 93] width 21 height 19
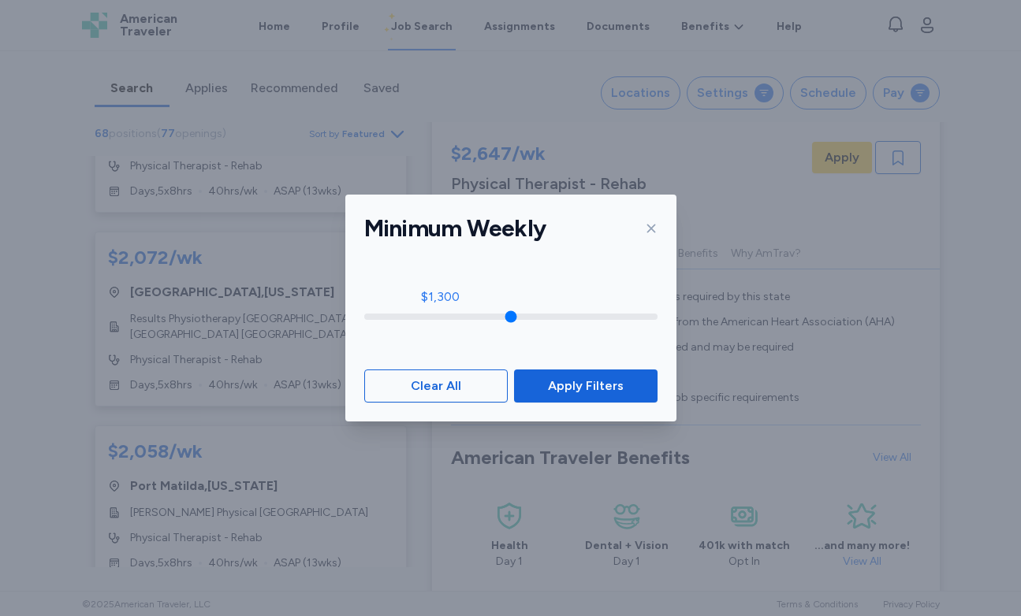
type input "****"
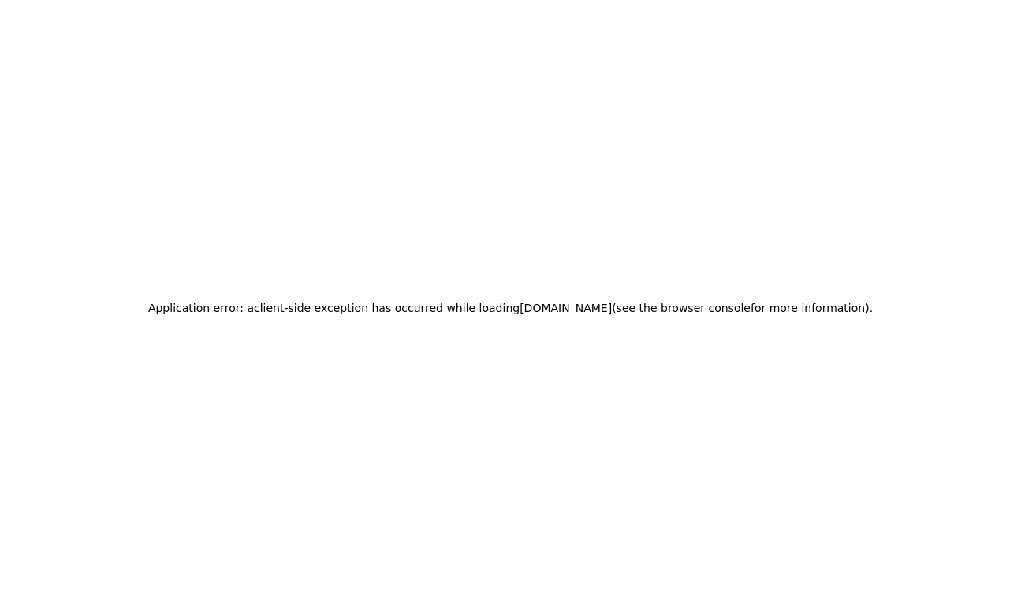
drag, startPoint x: 368, startPoint y: 323, endPoint x: 500, endPoint y: 352, distance: 134.8
